Goal: Information Seeking & Learning: Learn about a topic

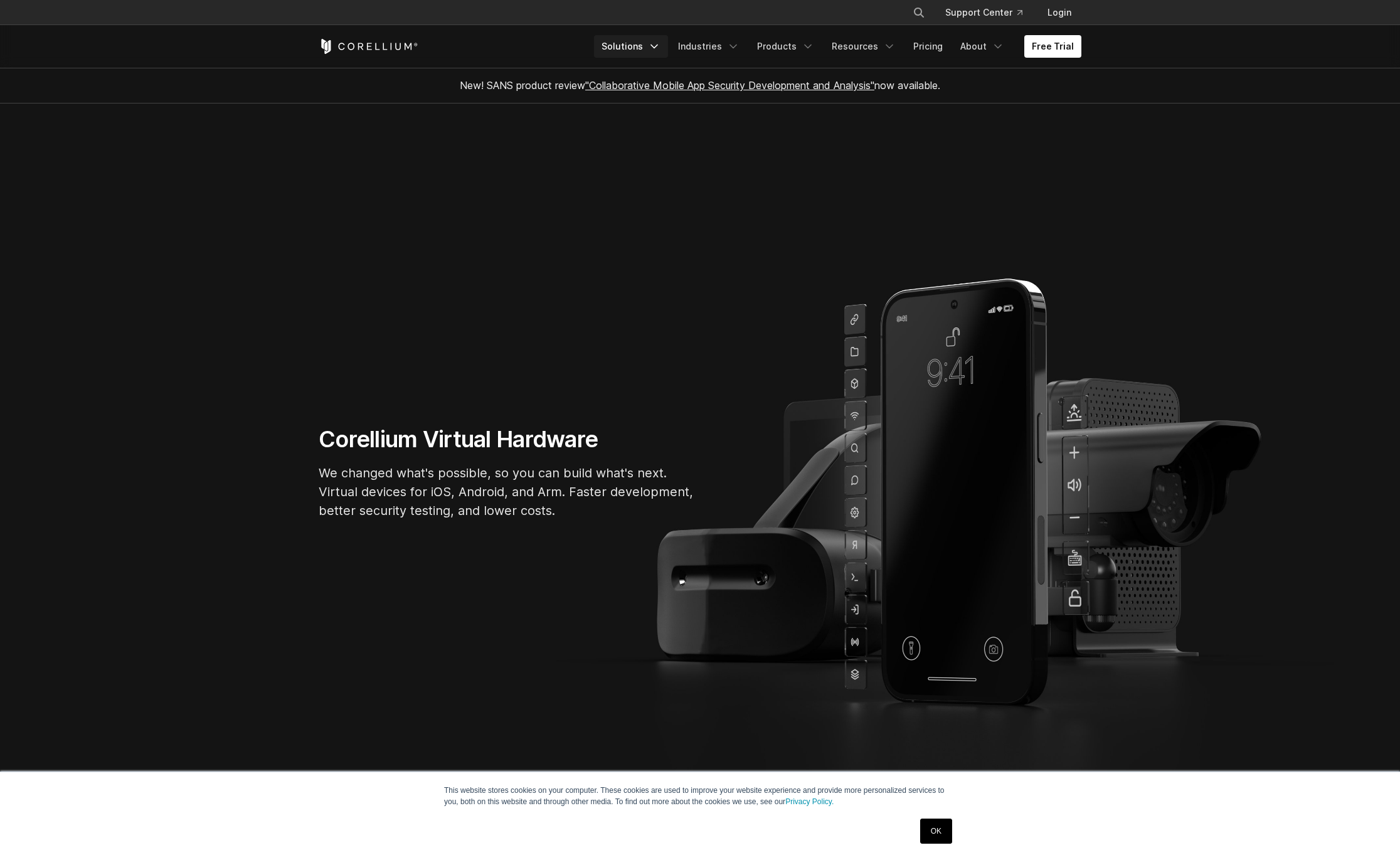
click at [657, 54] on link "Solutions" at bounding box center [631, 46] width 74 height 23
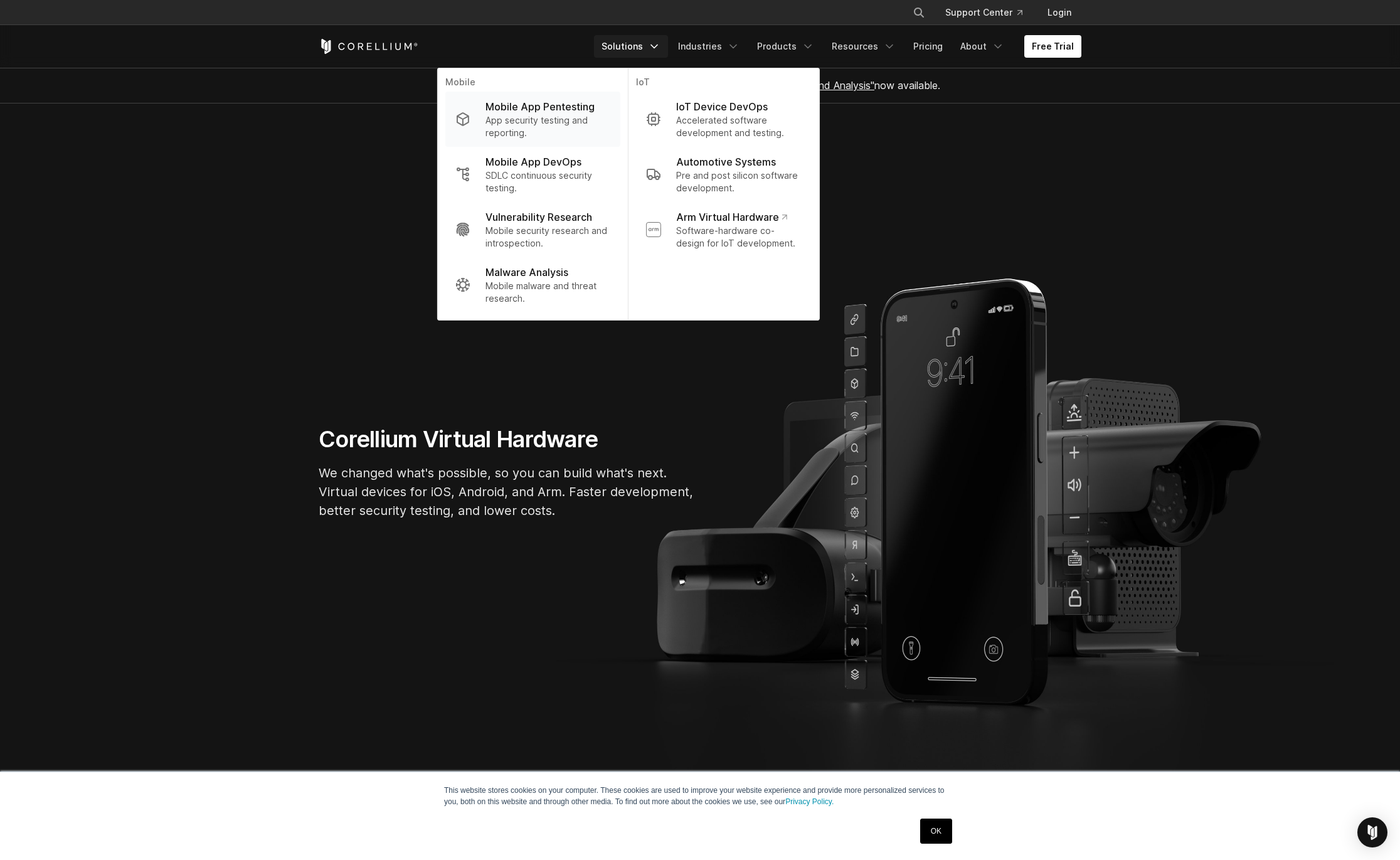
click at [553, 118] on p "App security testing and reporting." at bounding box center [548, 126] width 125 height 25
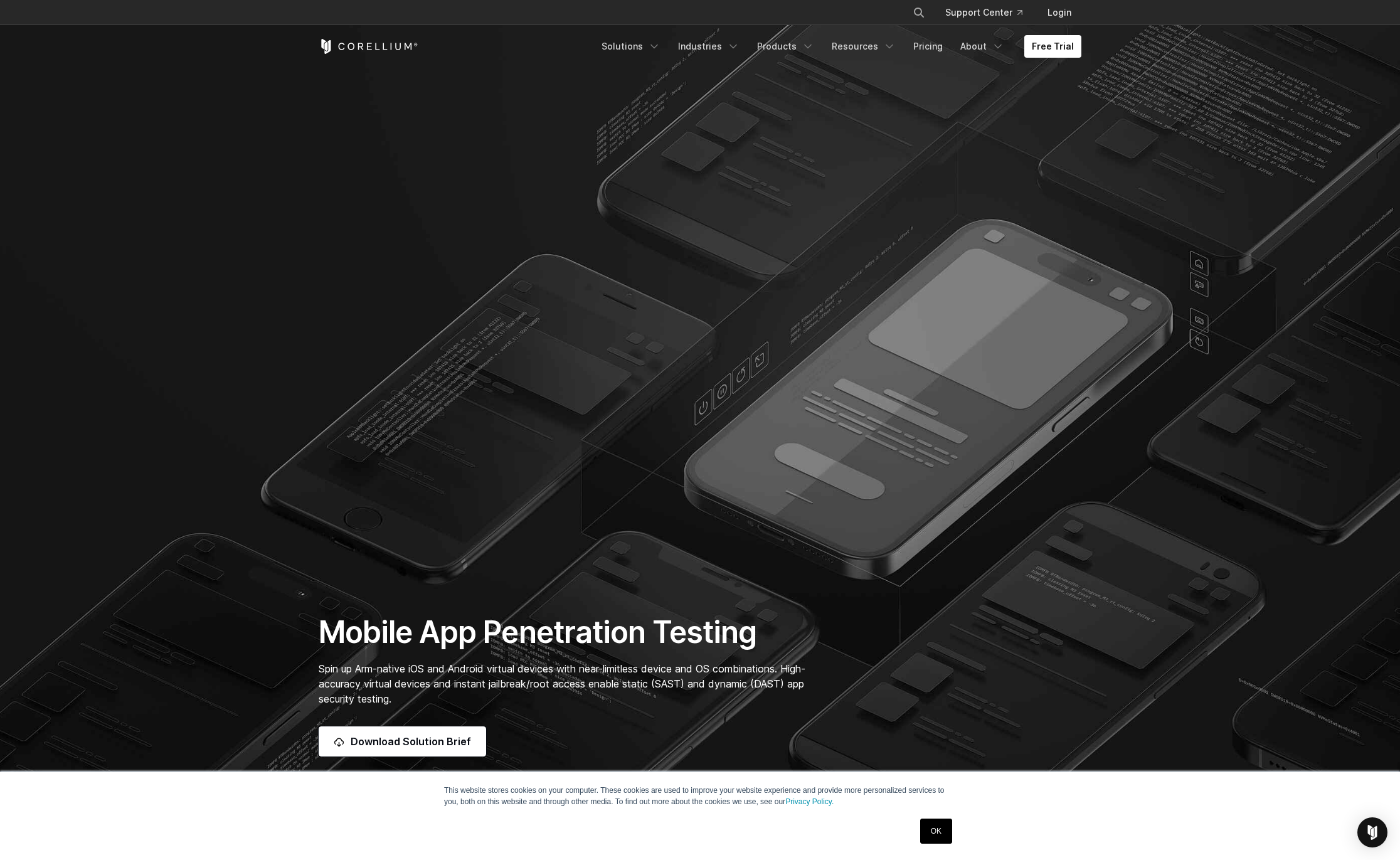
click at [938, 840] on link "OK" at bounding box center [937, 830] width 32 height 25
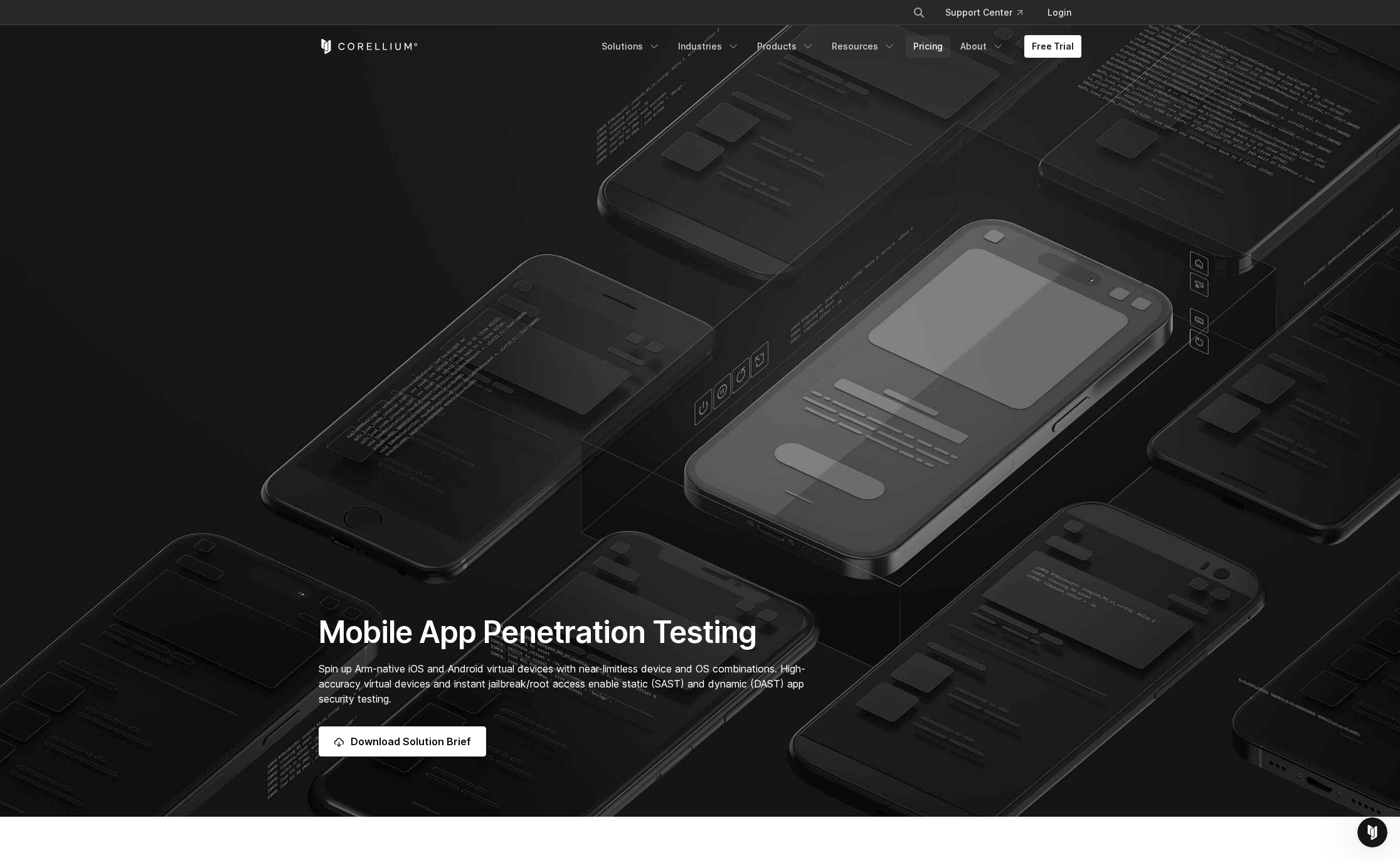
click at [937, 42] on link "Pricing" at bounding box center [928, 46] width 44 height 23
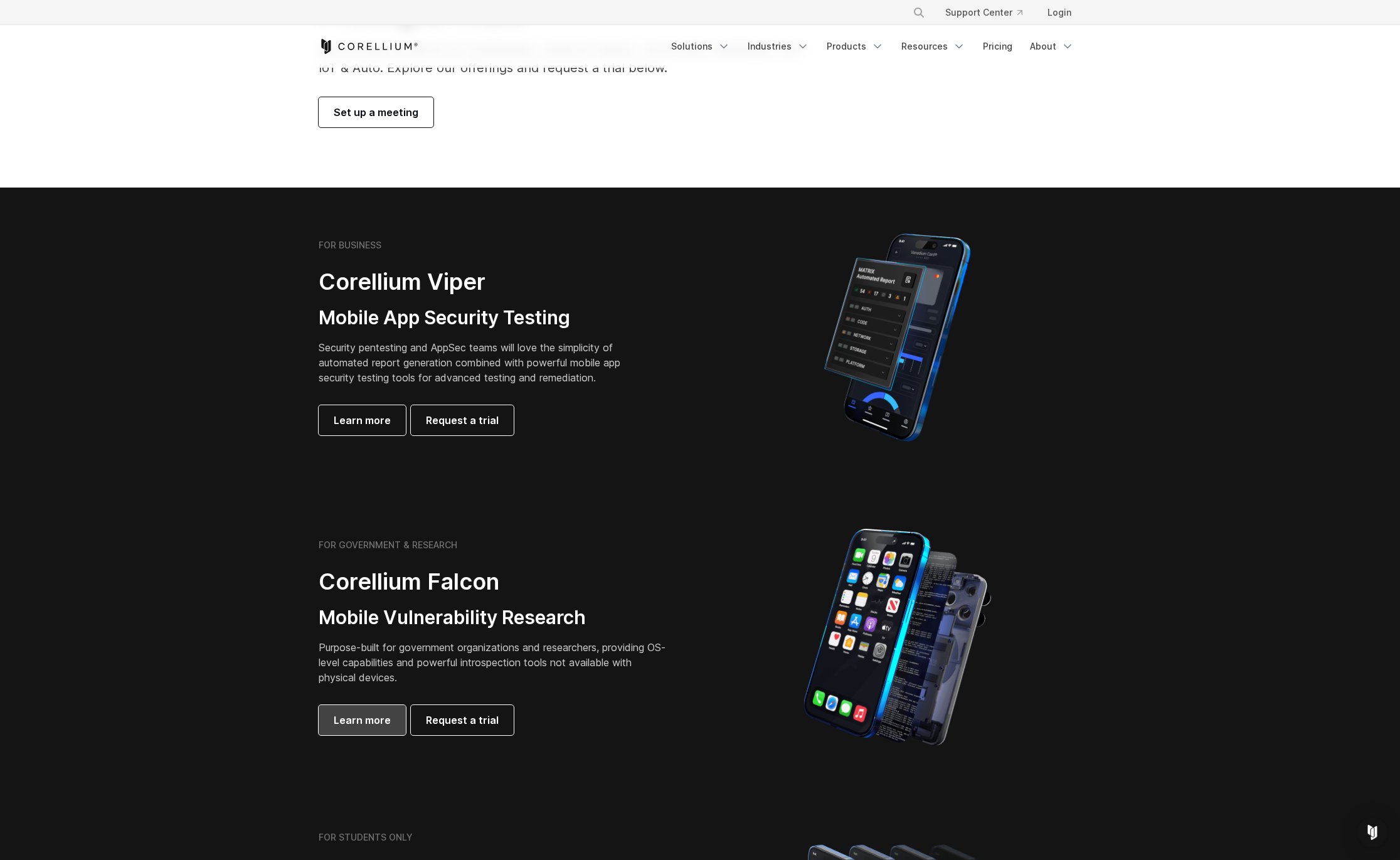
scroll to position [118, 0]
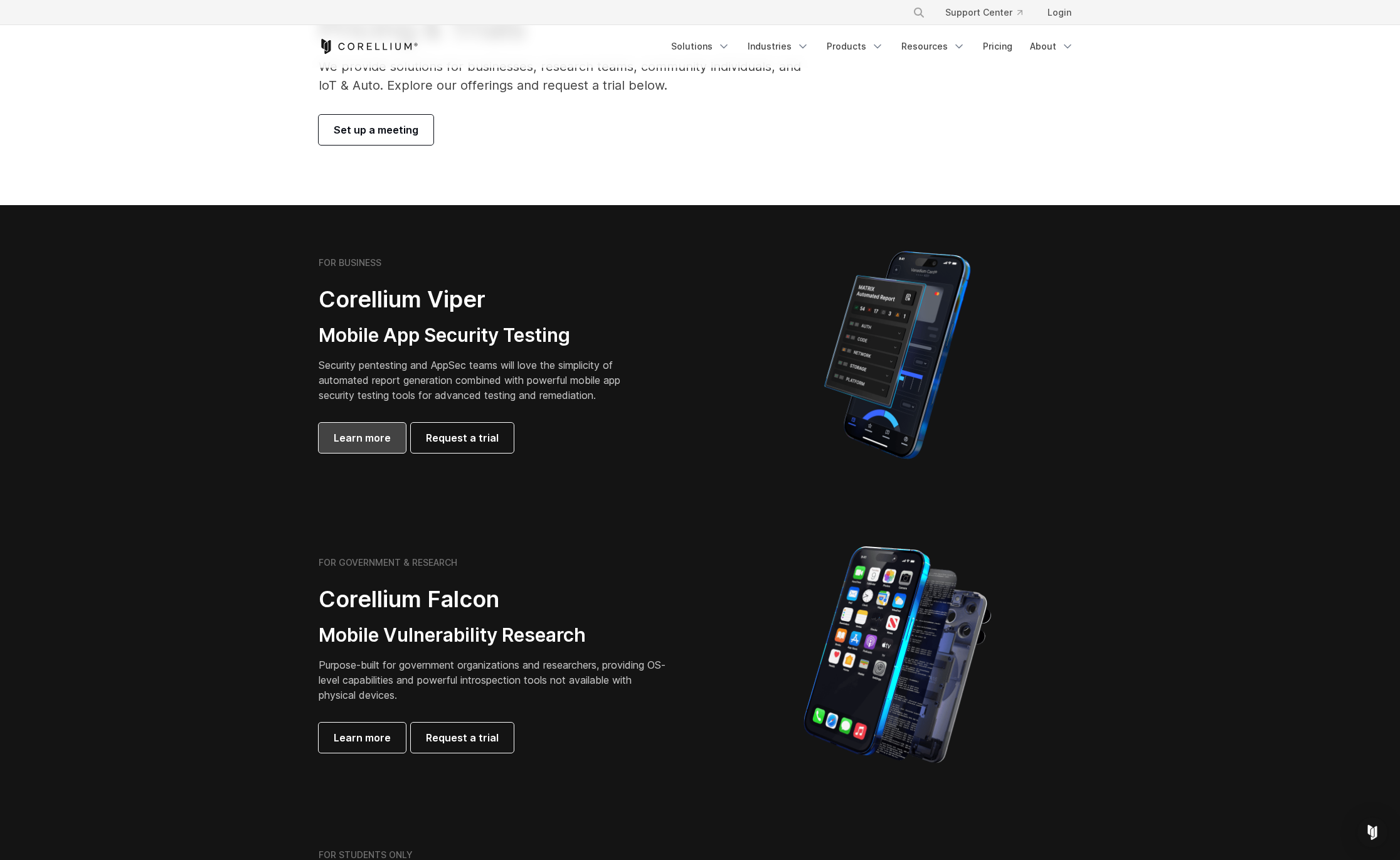
click at [375, 448] on link "Learn more" at bounding box center [362, 438] width 87 height 30
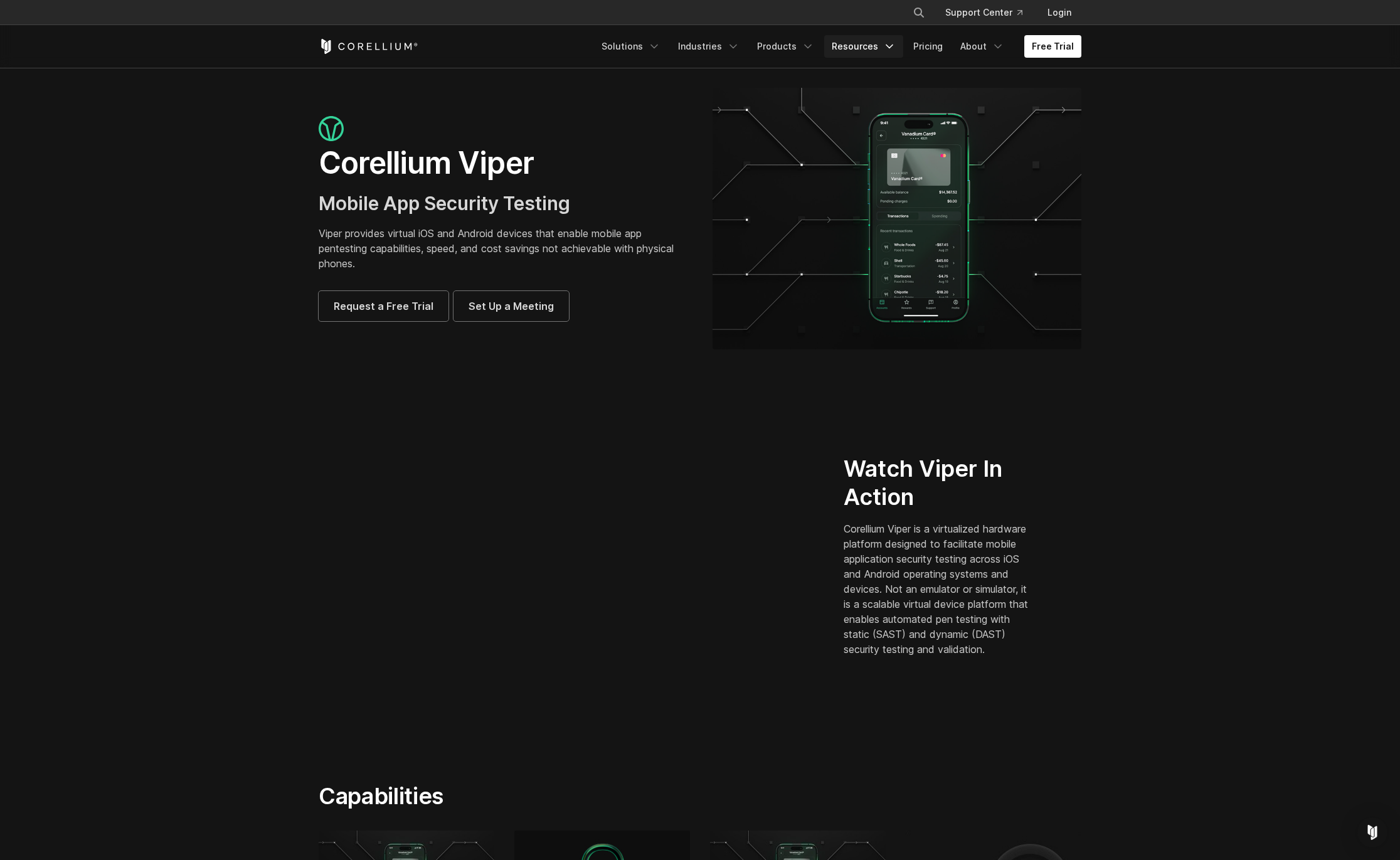
click at [872, 44] on link "Resources" at bounding box center [864, 46] width 79 height 23
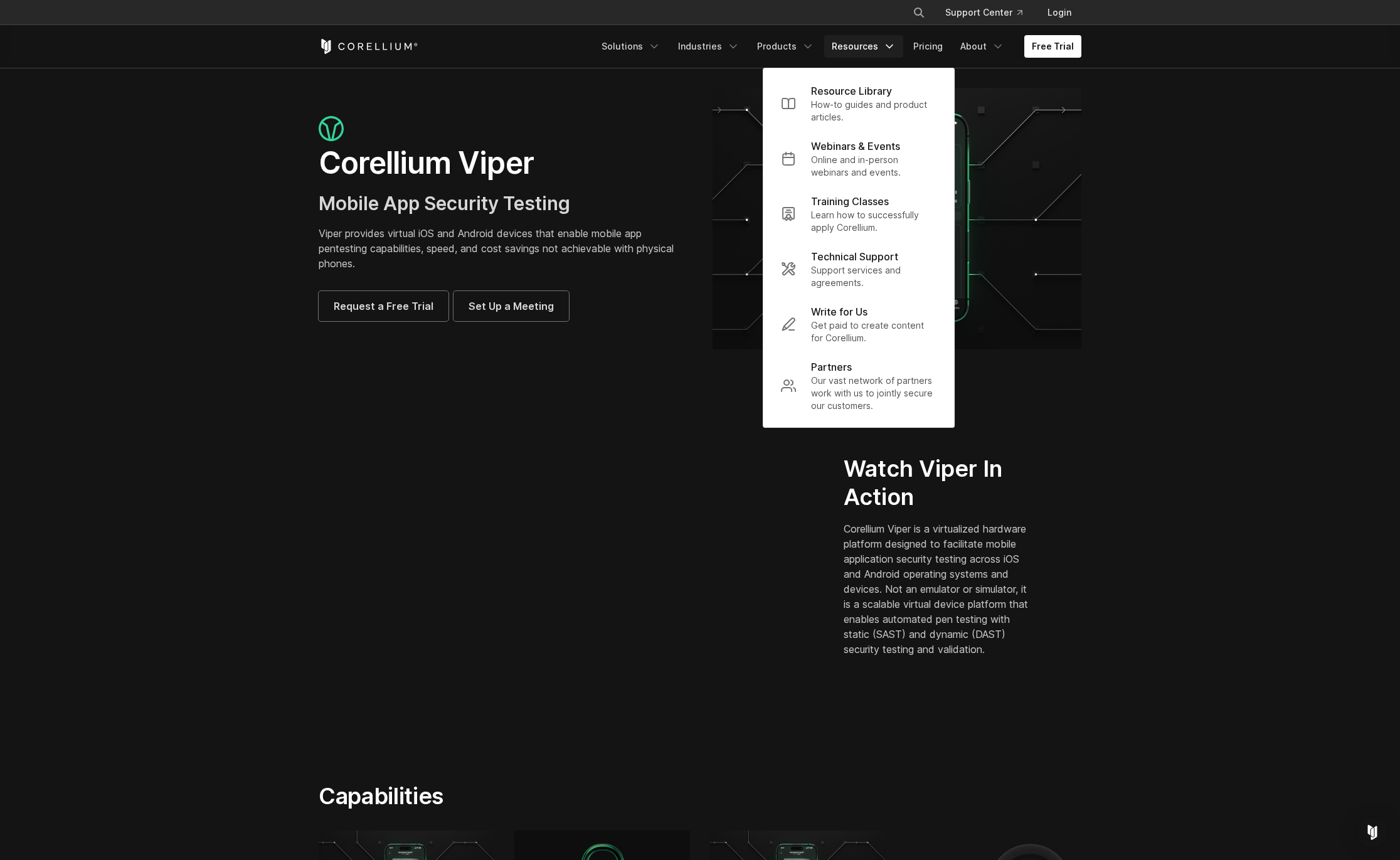
click at [949, 33] on div "Free Trial Solutions IoT" at bounding box center [700, 46] width 763 height 42
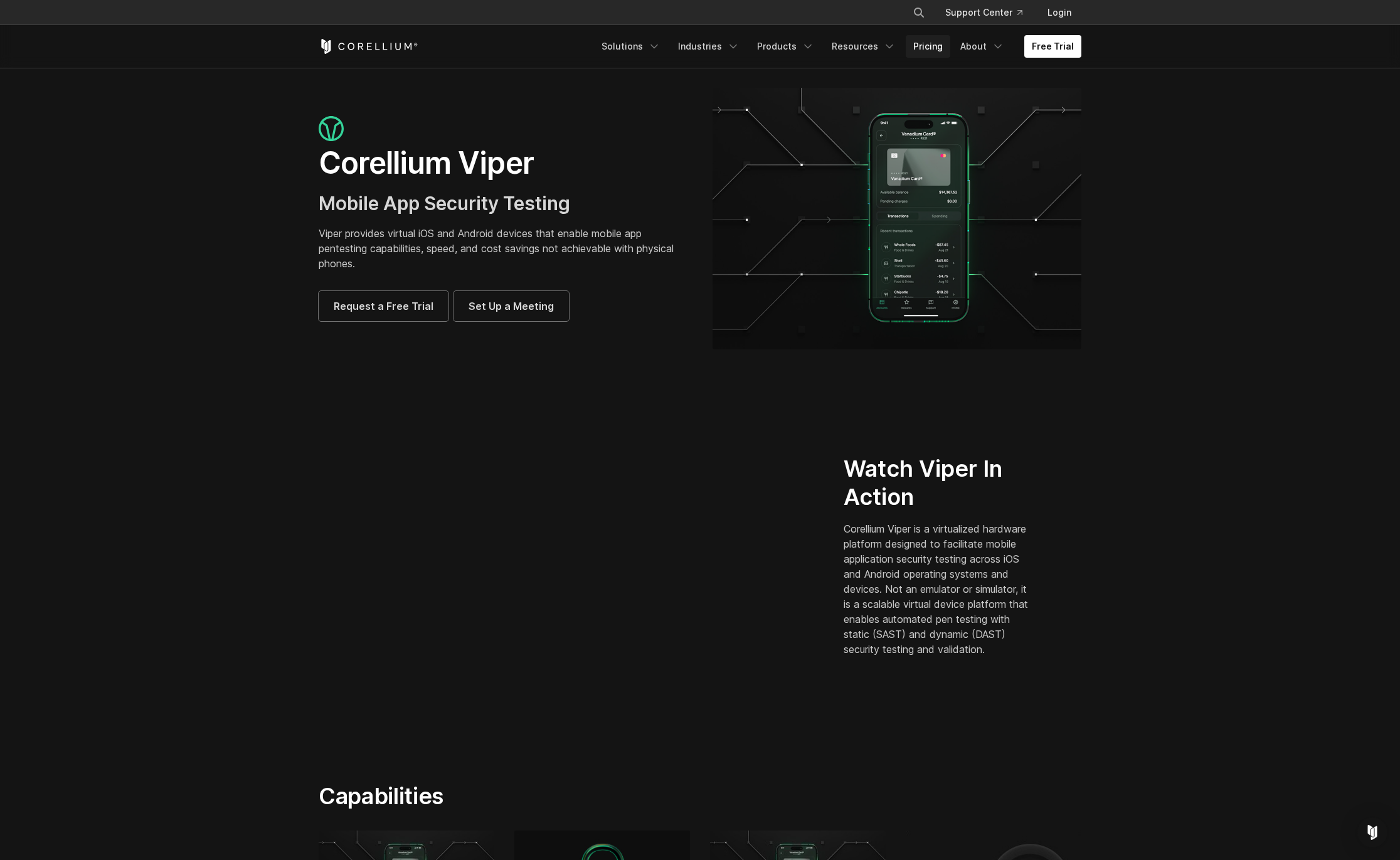
click at [941, 38] on link "Pricing" at bounding box center [928, 46] width 44 height 23
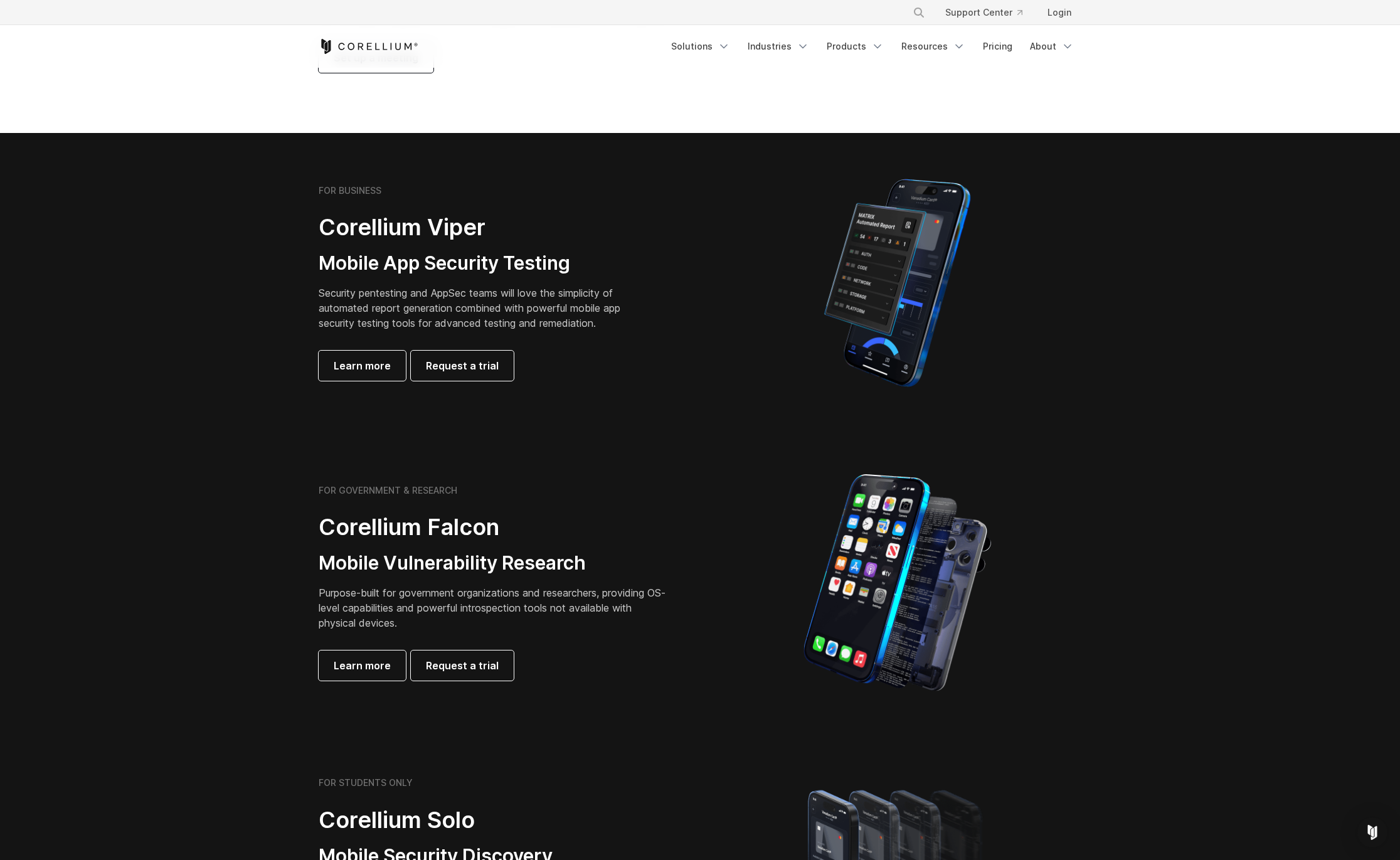
scroll to position [208, 0]
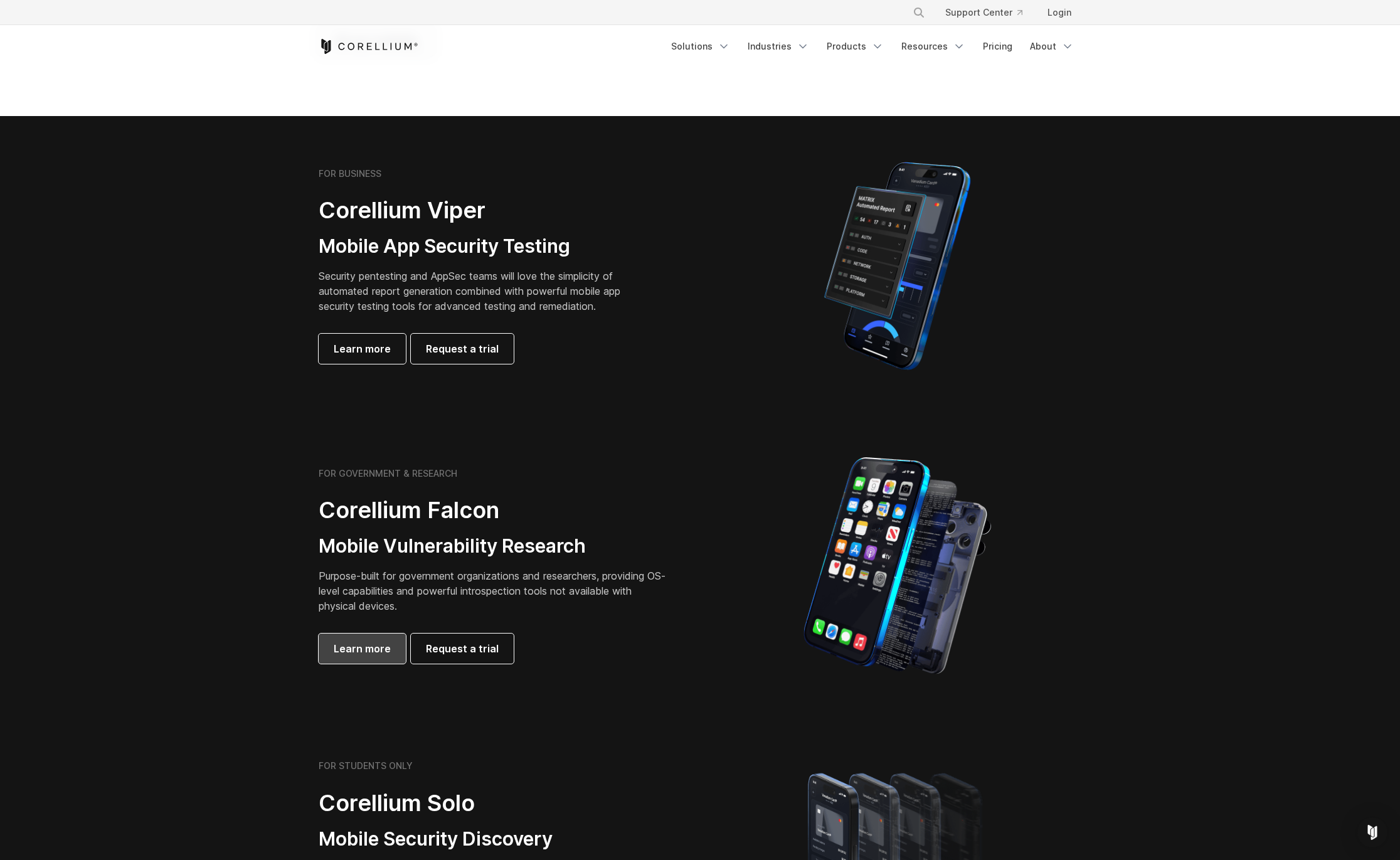
click at [360, 650] on span "Learn more" at bounding box center [362, 648] width 57 height 15
